Goal: Check status: Check status

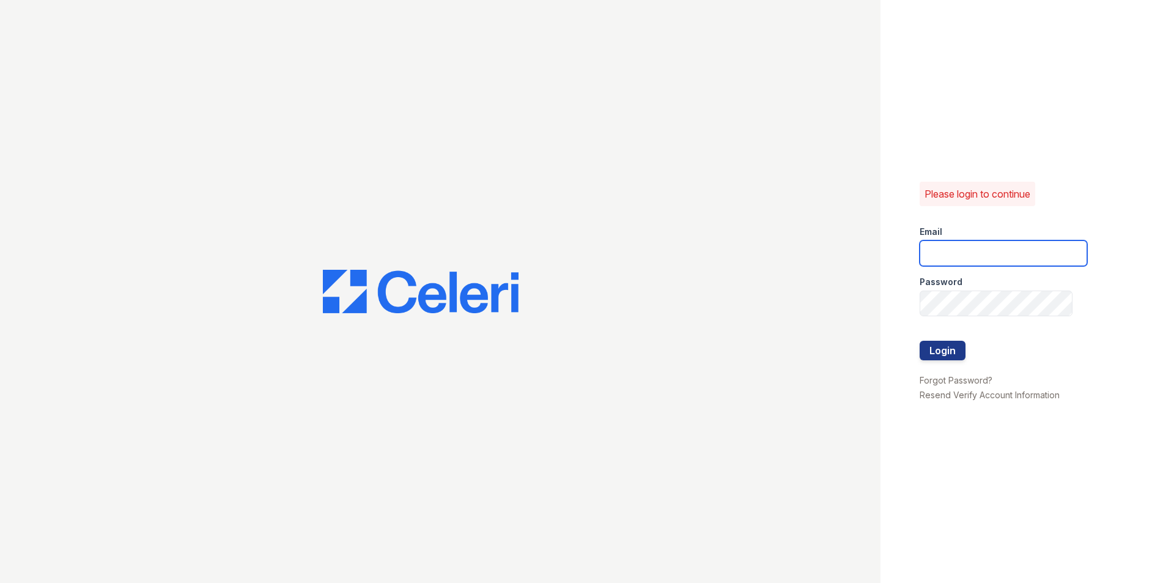
type input "[DOMAIN_NAME][EMAIL_ADDRESS][DOMAIN_NAME]"
drag, startPoint x: 955, startPoint y: 337, endPoint x: 949, endPoint y: 352, distance: 15.9
click at [951, 348] on form "Email [DOMAIN_NAME][EMAIL_ADDRESS][DOMAIN_NAME] Password Login" at bounding box center [1004, 294] width 168 height 157
click at [948, 352] on button "Login" at bounding box center [943, 351] width 46 height 20
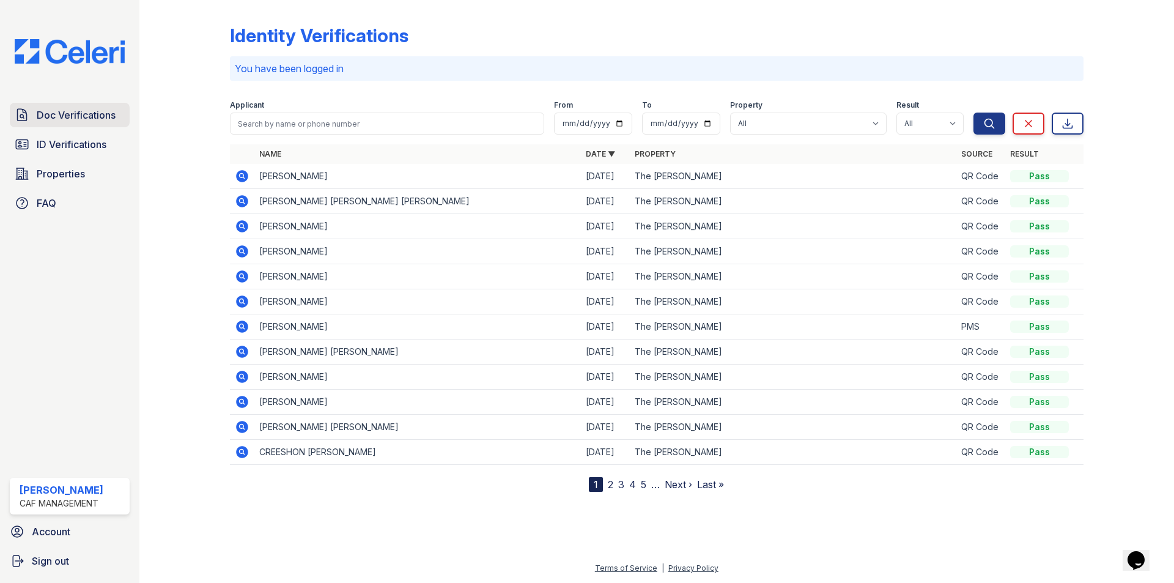
click at [91, 110] on span "Doc Verifications" at bounding box center [76, 115] width 79 height 15
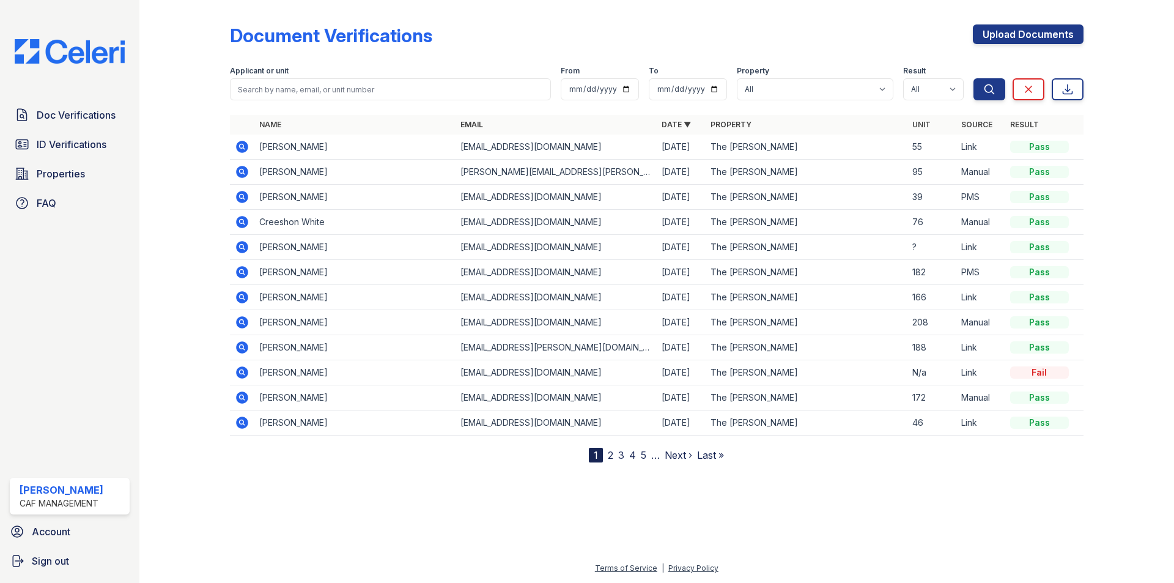
click at [242, 147] on icon at bounding box center [241, 145] width 3 height 3
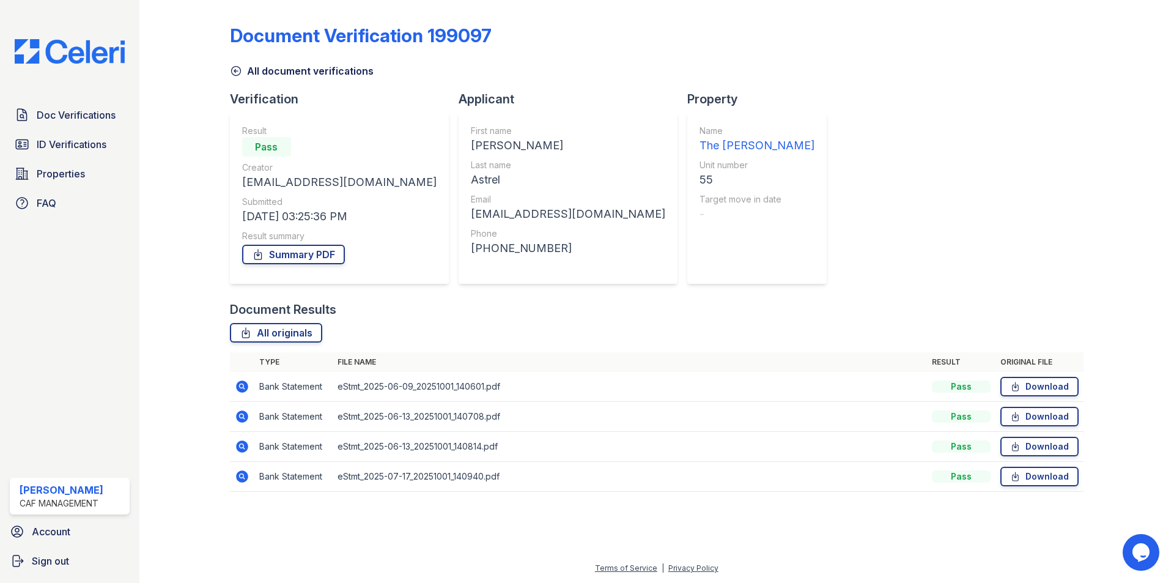
click at [238, 378] on td at bounding box center [242, 387] width 24 height 30
click at [240, 384] on icon at bounding box center [242, 386] width 15 height 15
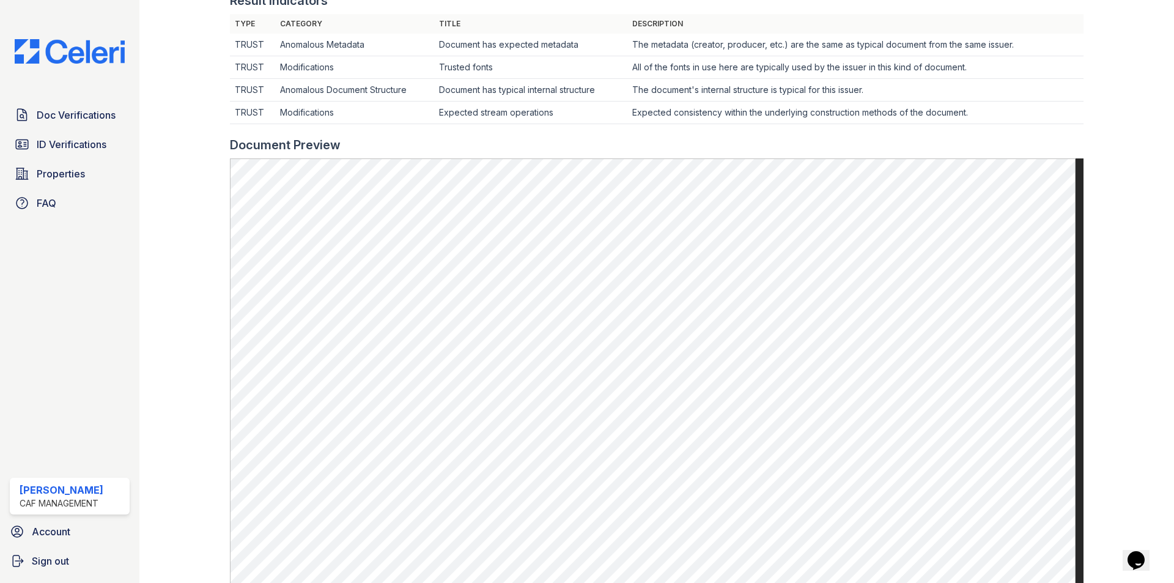
scroll to position [428, 0]
